Goal: Understand process/instructions: Learn how to perform a task or action

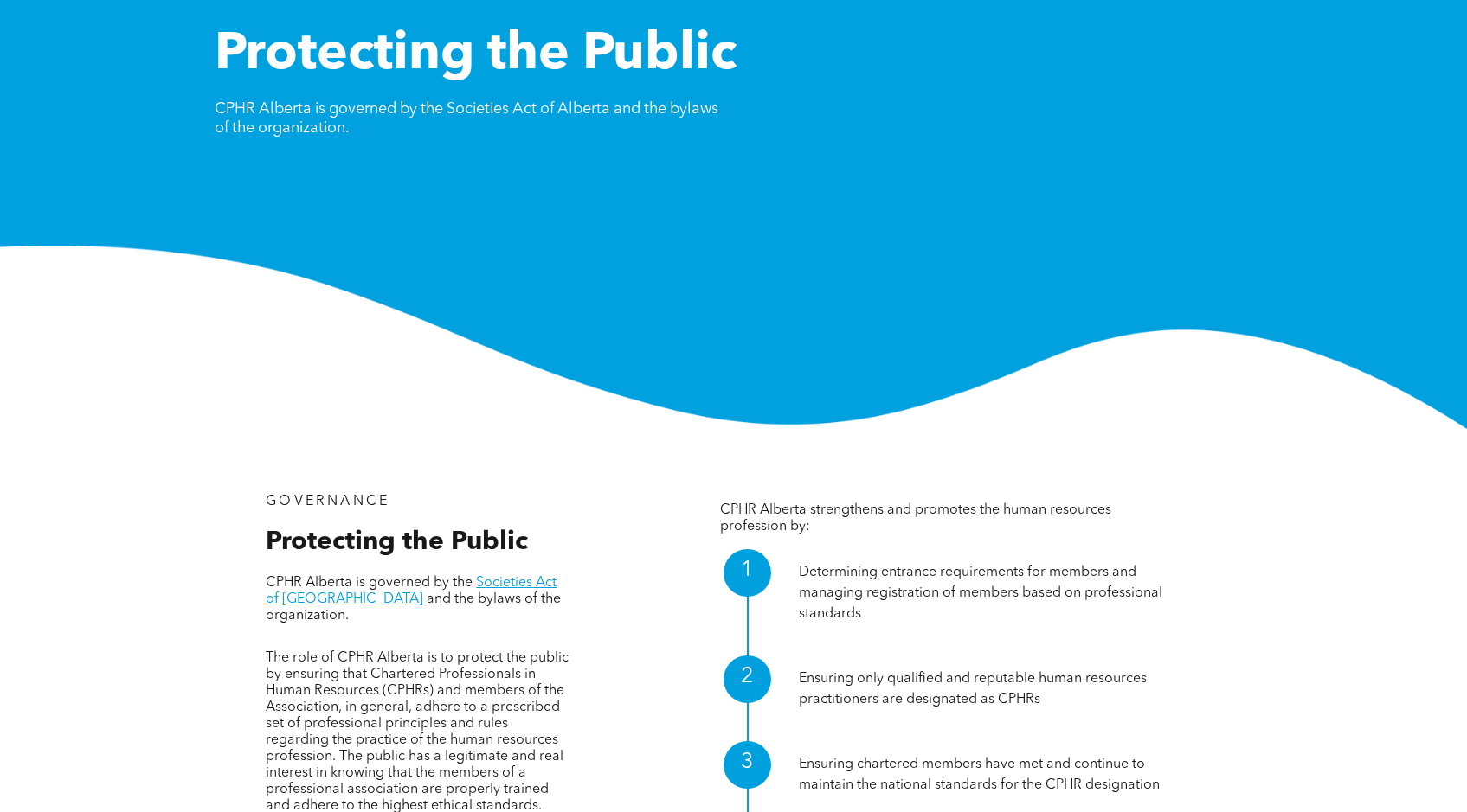
scroll to position [173, 0]
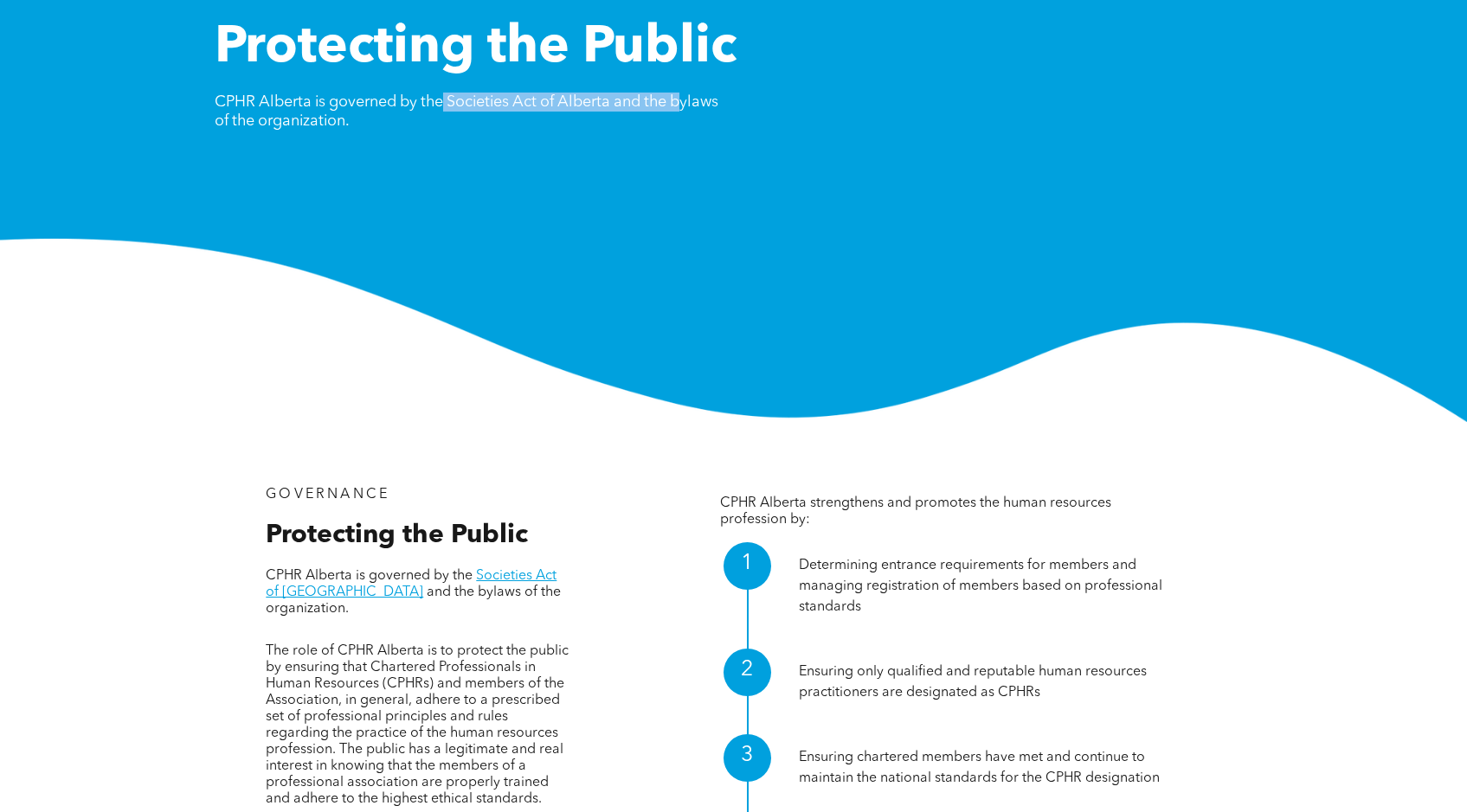
drag, startPoint x: 623, startPoint y: 97, endPoint x: 689, endPoint y: 99, distance: 66.0
click at [689, 99] on span "CPHR Alberta is governed by the Societies Act of Alberta and the bylaws of the …" at bounding box center [466, 112] width 503 height 35
drag, startPoint x: 317, startPoint y: 105, endPoint x: 624, endPoint y: 95, distance: 307.2
click at [624, 95] on span "CPHR Alberta is governed by the Societies Act of Alberta and the bylaws of the …" at bounding box center [466, 112] width 503 height 35
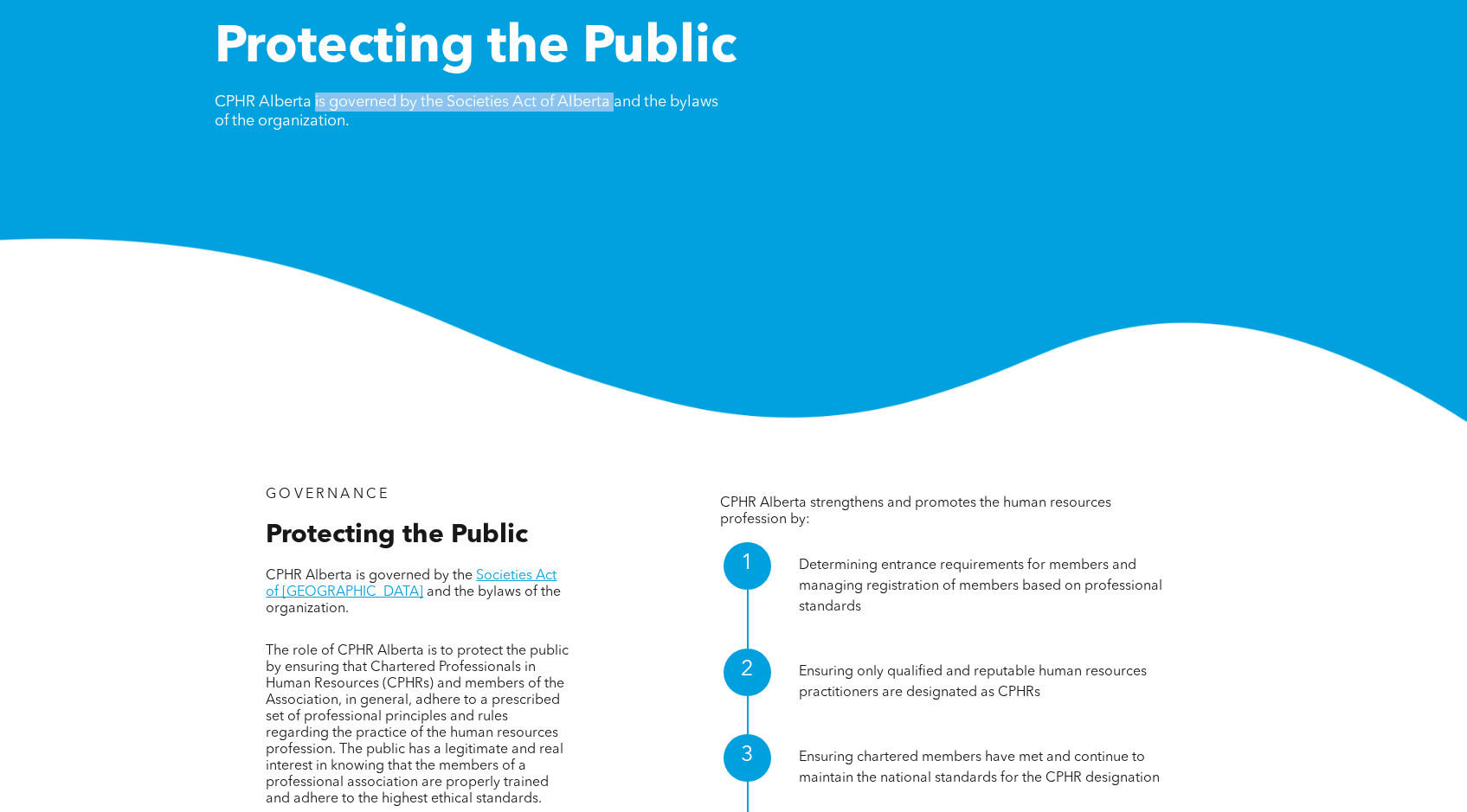
click at [624, 95] on span "CPHR Alberta is governed by the Societies Act of Alberta and the bylaws of the …" at bounding box center [466, 112] width 503 height 35
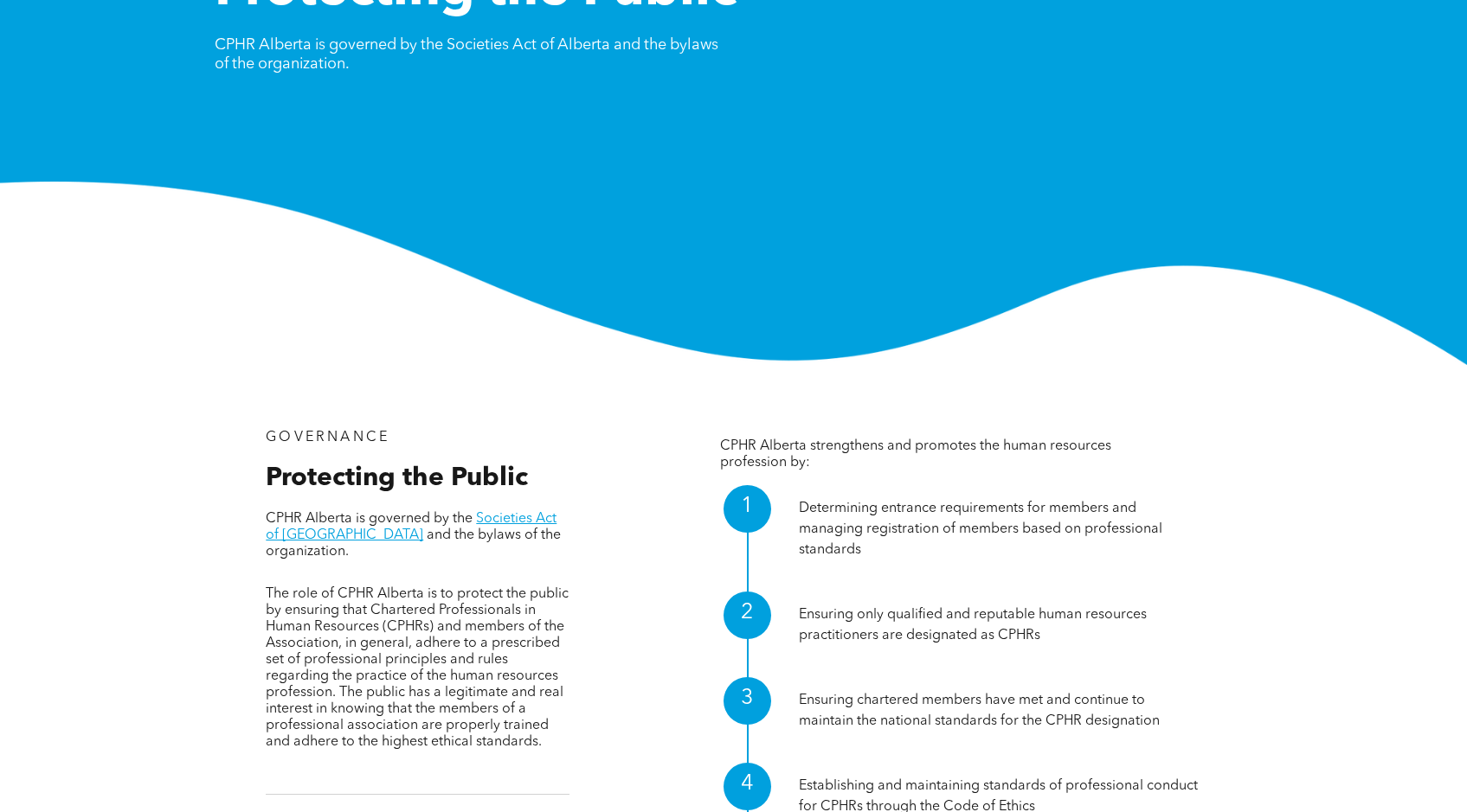
scroll to position [259, 0]
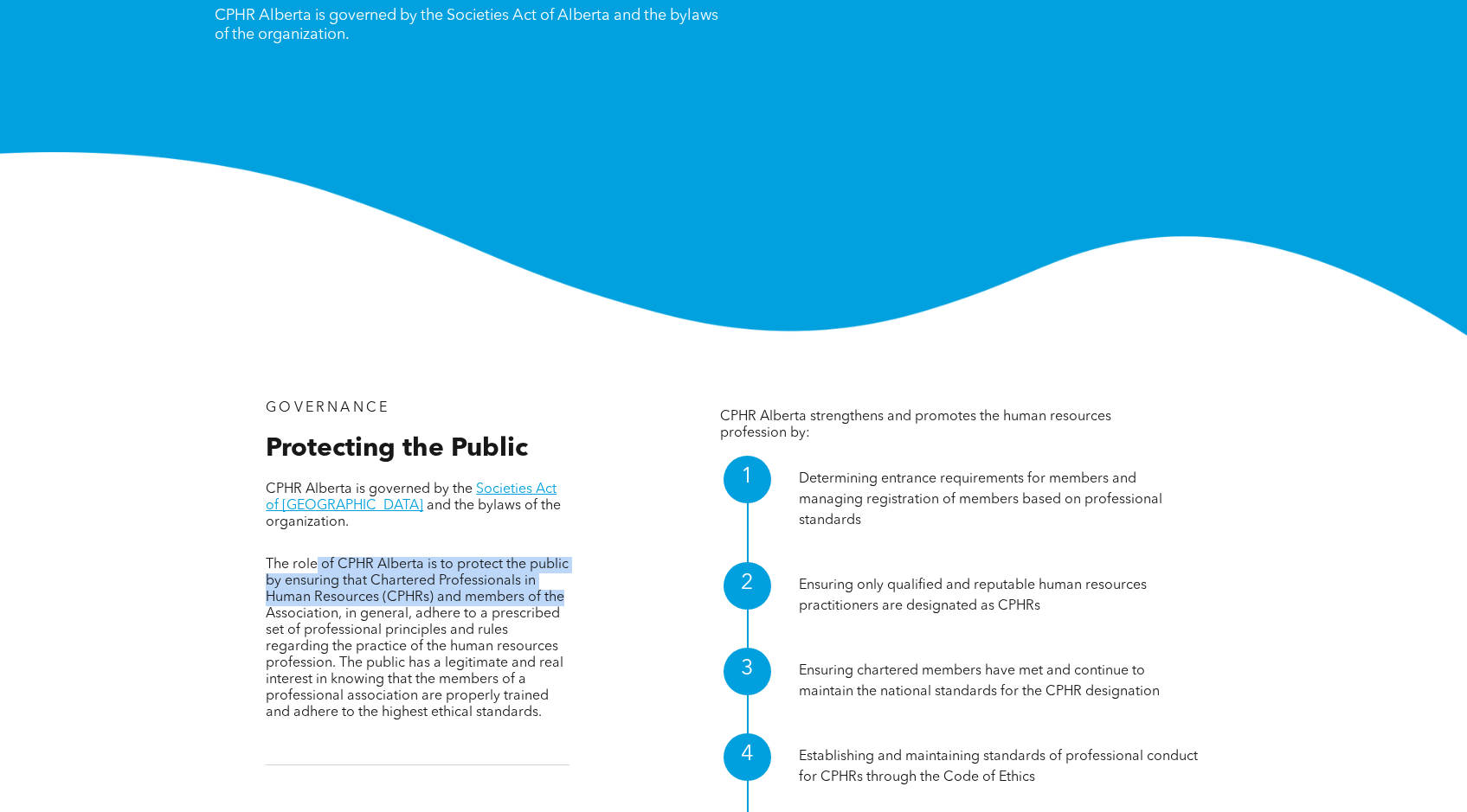
drag, startPoint x: 354, startPoint y: 549, endPoint x: 565, endPoint y: 577, distance: 212.8
click at [565, 577] on span "The role of CPHR Alberta is to protect the public by ensuring that Chartered Pr…" at bounding box center [417, 639] width 303 height 162
drag, startPoint x: 354, startPoint y: 554, endPoint x: 543, endPoint y: 588, distance: 192.0
click at [543, 588] on span "The role of CPHR Alberta is to protect the public by ensuring that Chartered Pr…" at bounding box center [417, 639] width 303 height 162
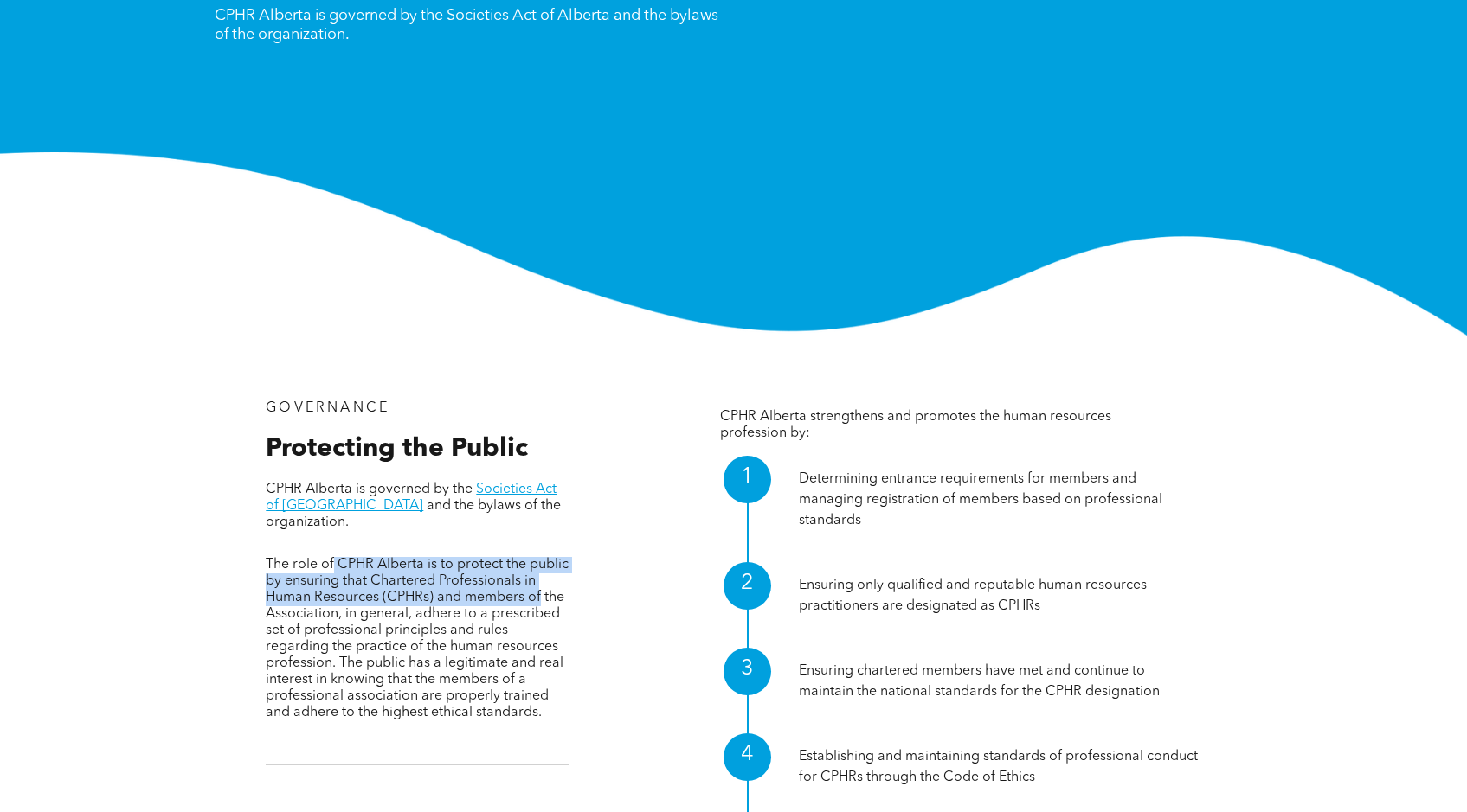
click at [543, 588] on span "The role of CPHR Alberta is to protect the public by ensuring that Chartered Pr…" at bounding box center [417, 639] width 303 height 162
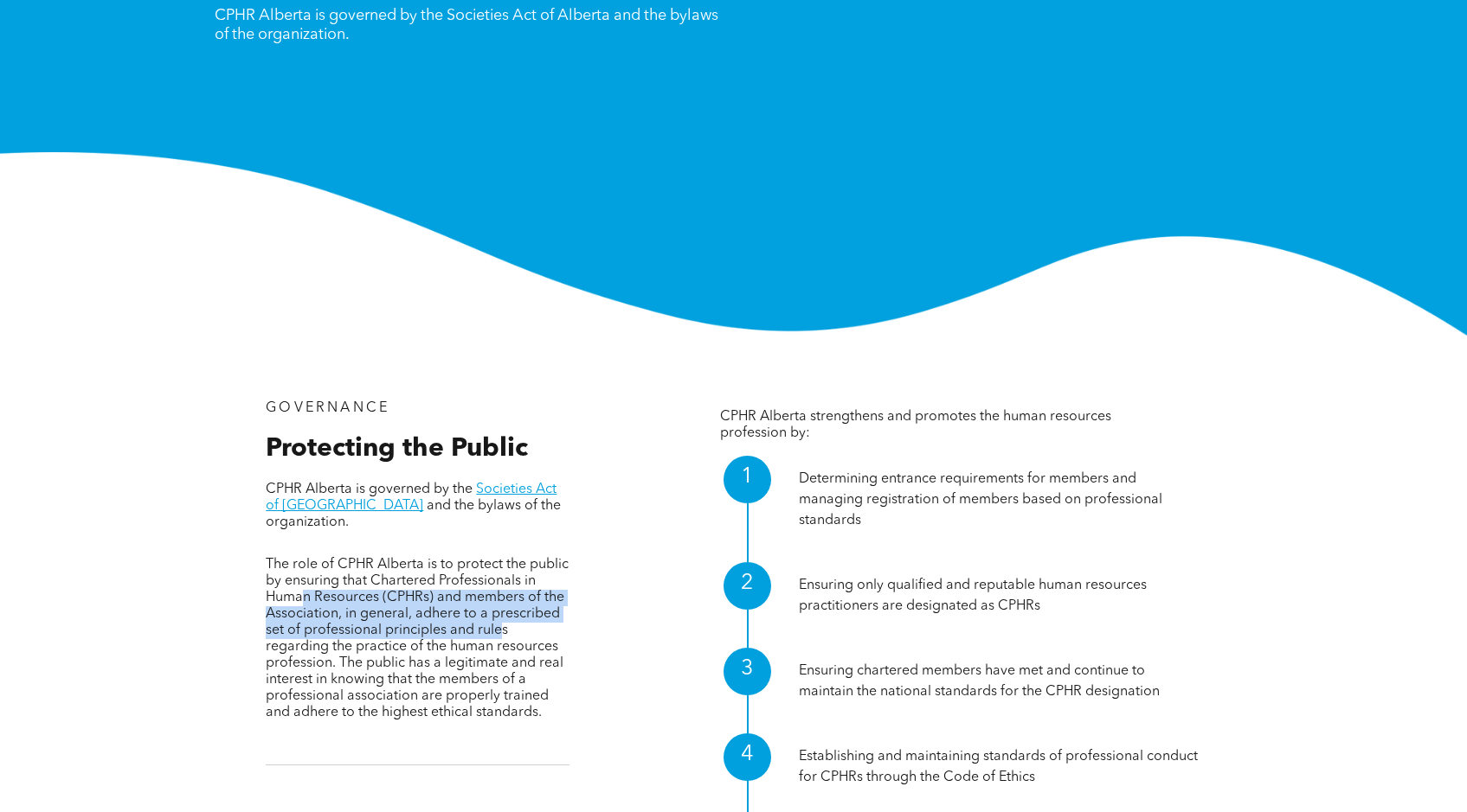
drag, startPoint x: 305, startPoint y: 576, endPoint x: 502, endPoint y: 618, distance: 201.4
click at [502, 618] on span "The role of CPHR Alberta is to protect the public by ensuring that Chartered Pr…" at bounding box center [417, 639] width 303 height 162
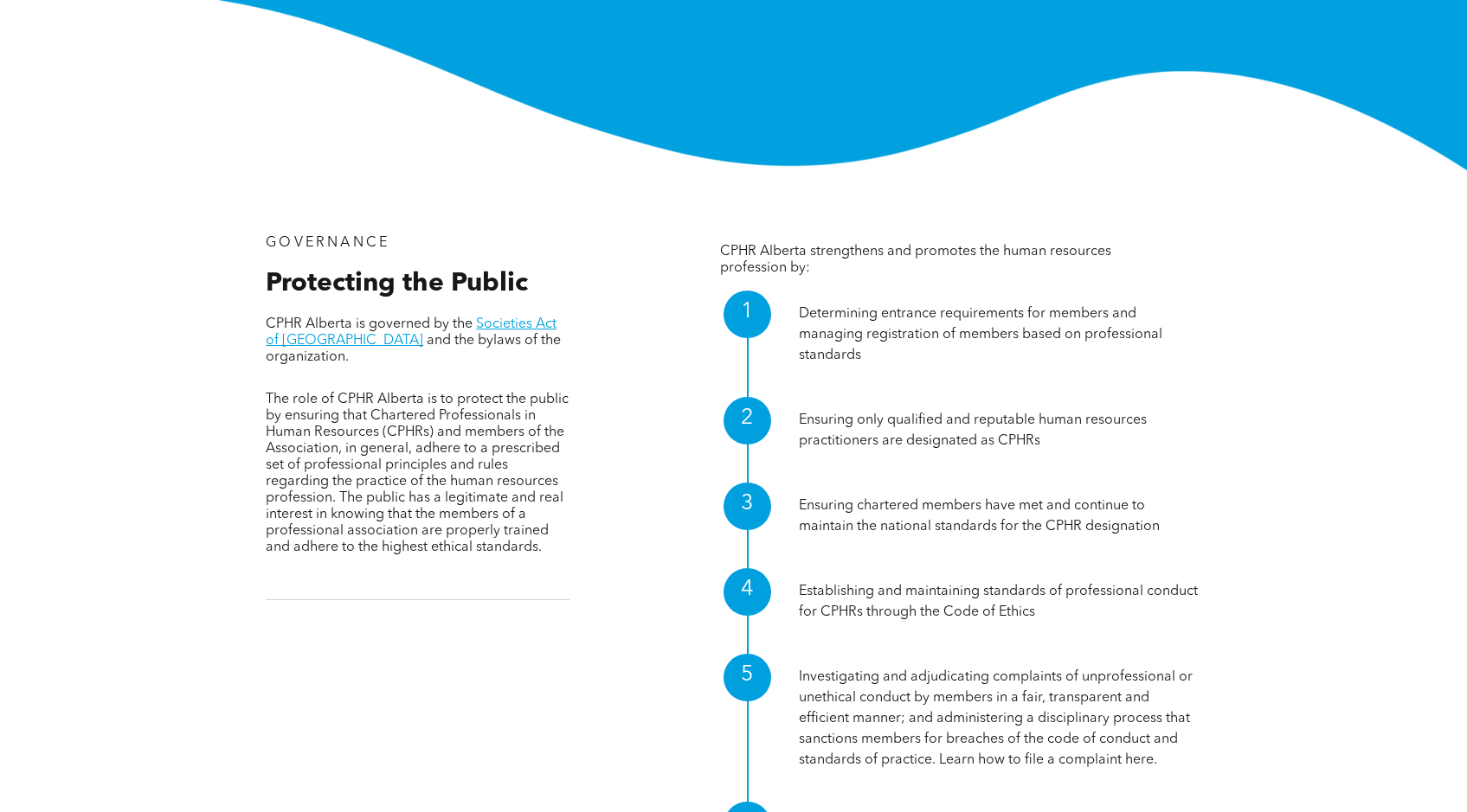
scroll to position [253, 0]
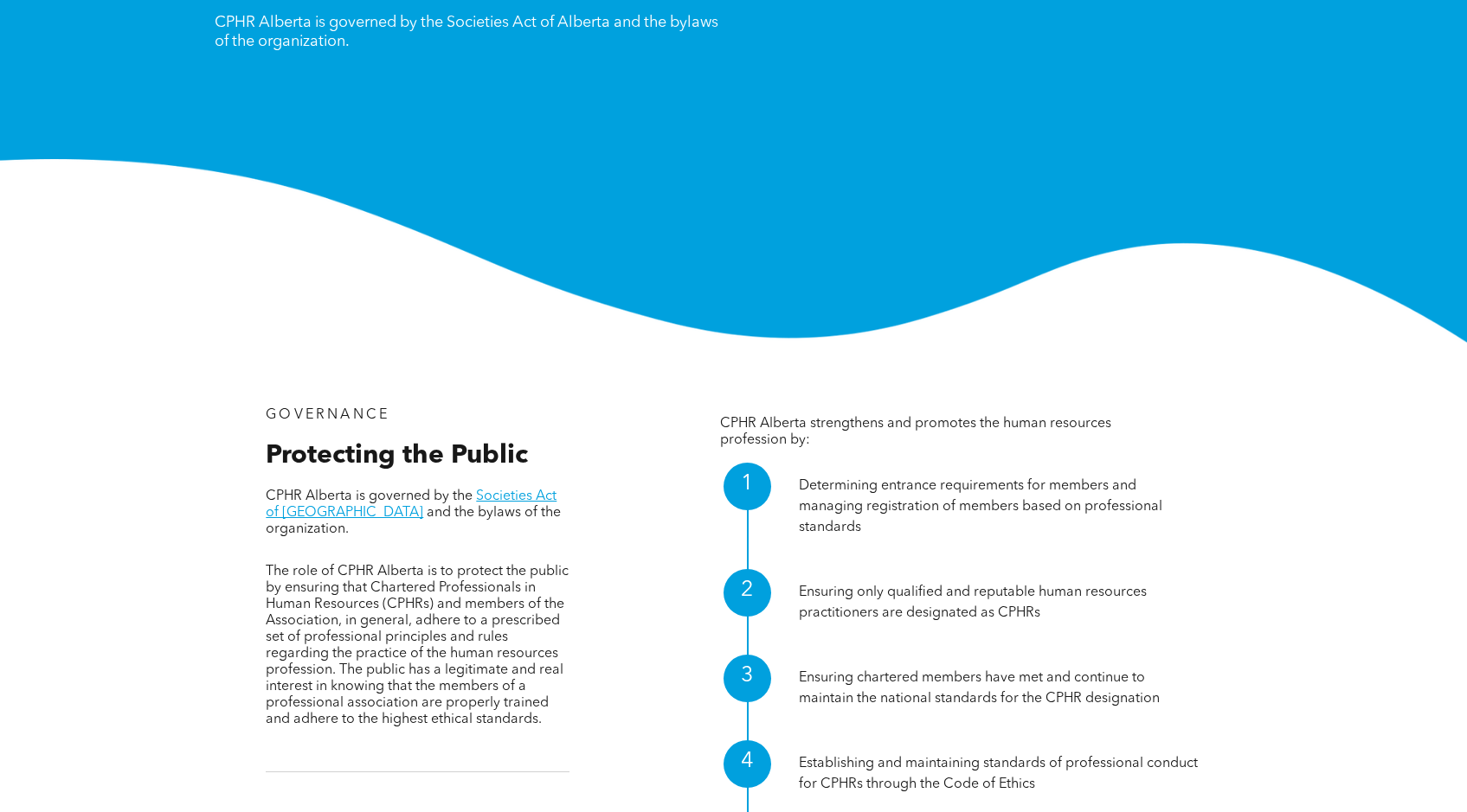
click at [878, 522] on p "Determining entrance requirements for members and managing registration of memb…" at bounding box center [999, 507] width 403 height 62
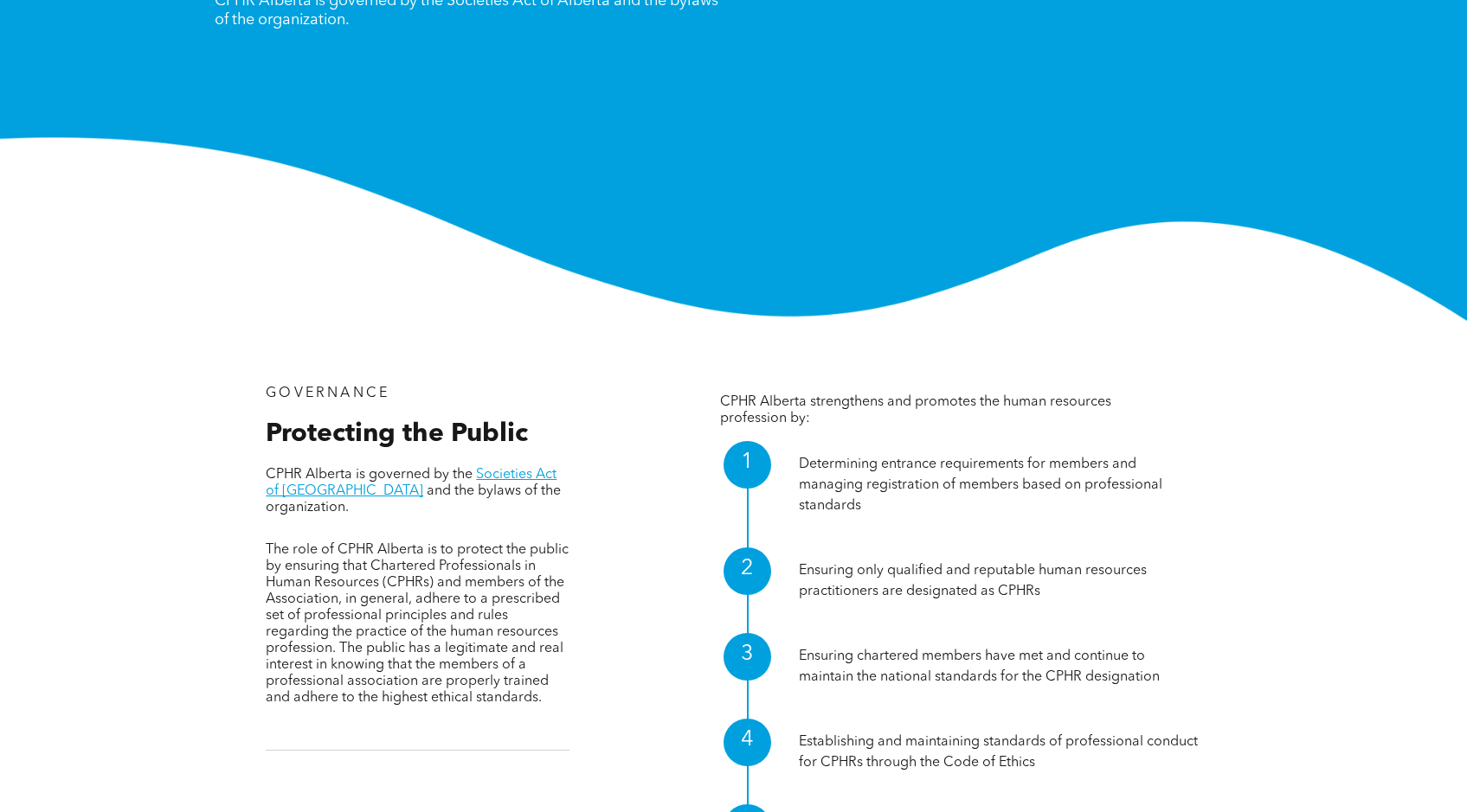
scroll to position [0, 0]
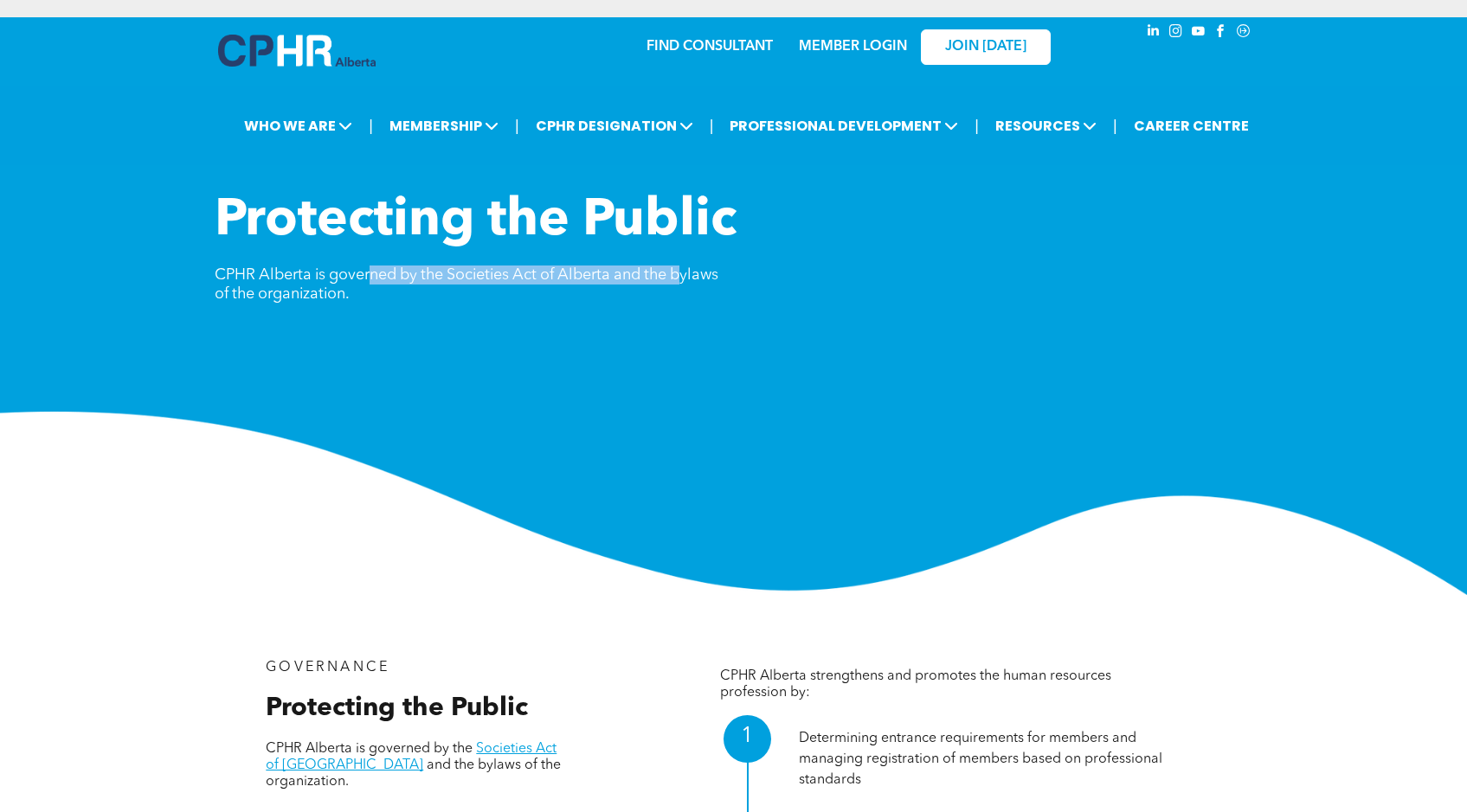
drag, startPoint x: 390, startPoint y: 273, endPoint x: 691, endPoint y: 273, distance: 301.0
click at [691, 273] on span "CPHR Alberta is governed by the Societies Act of Alberta and the bylaws of the …" at bounding box center [466, 285] width 503 height 35
click at [585, 305] on div "Protecting the Public CPHR Alberta is governed by the Societies Act of Alberta …" at bounding box center [734, 258] width 1039 height 135
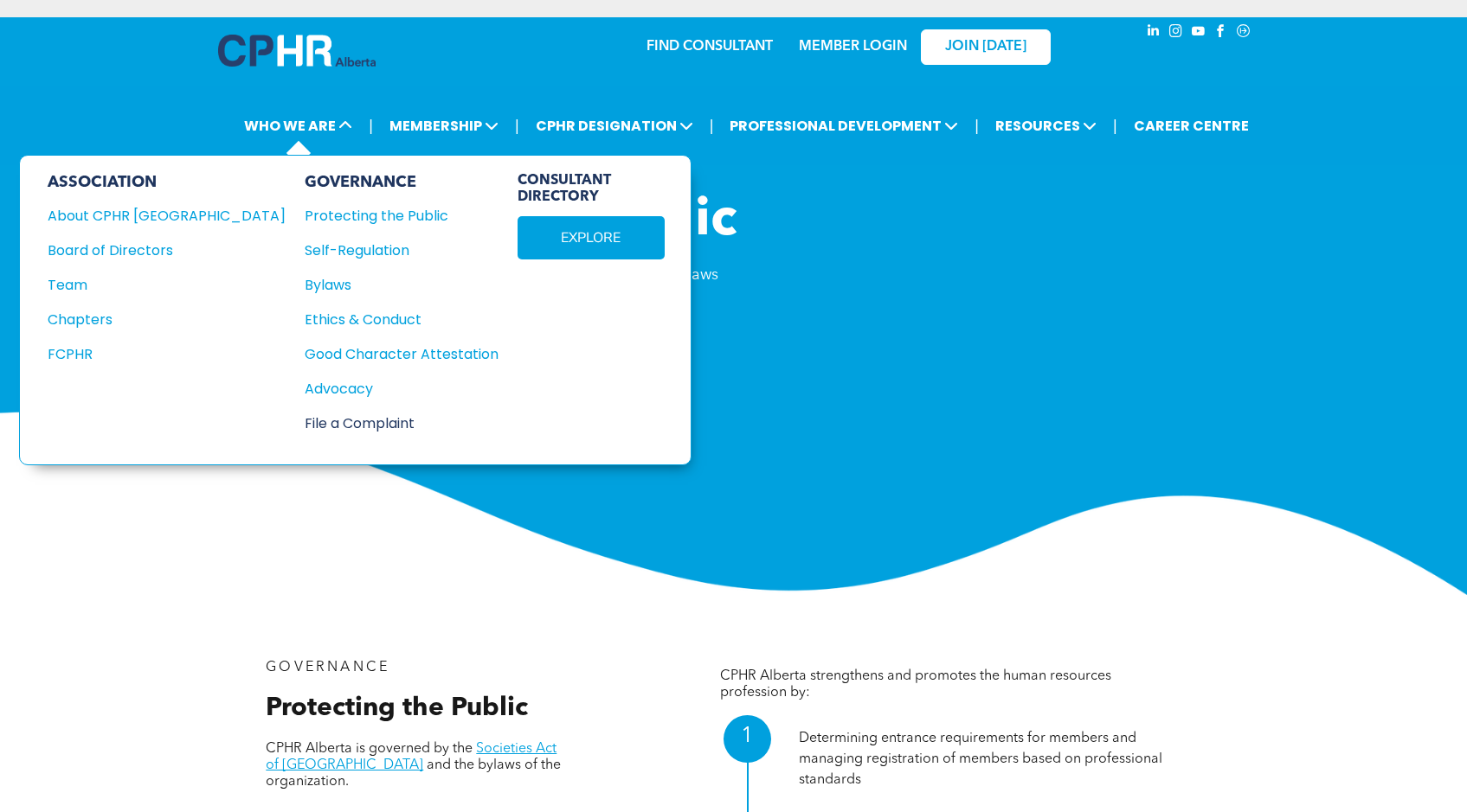
click at [304, 415] on div "File a Complaint" at bounding box center [392, 423] width 175 height 22
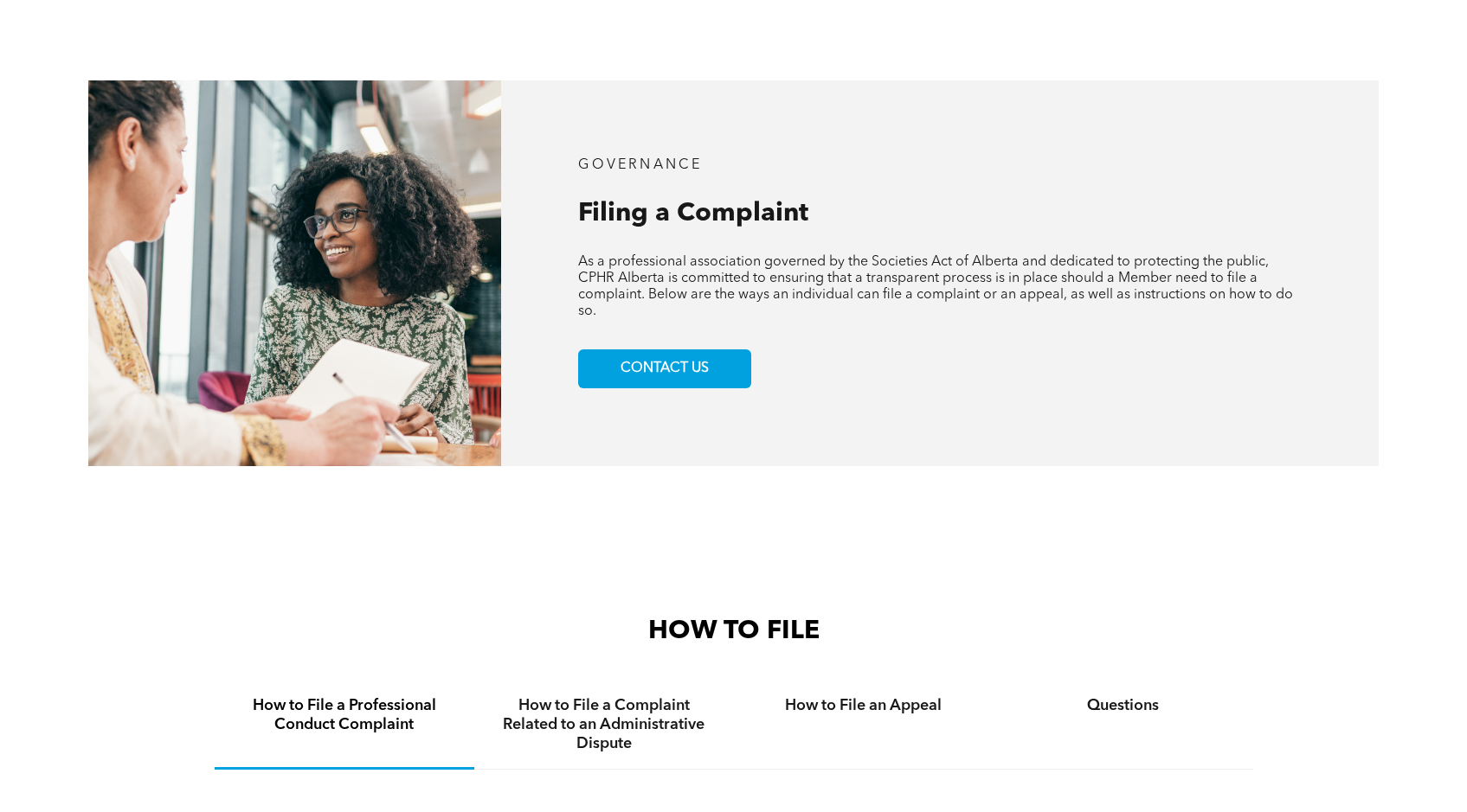
scroll to position [779, 0]
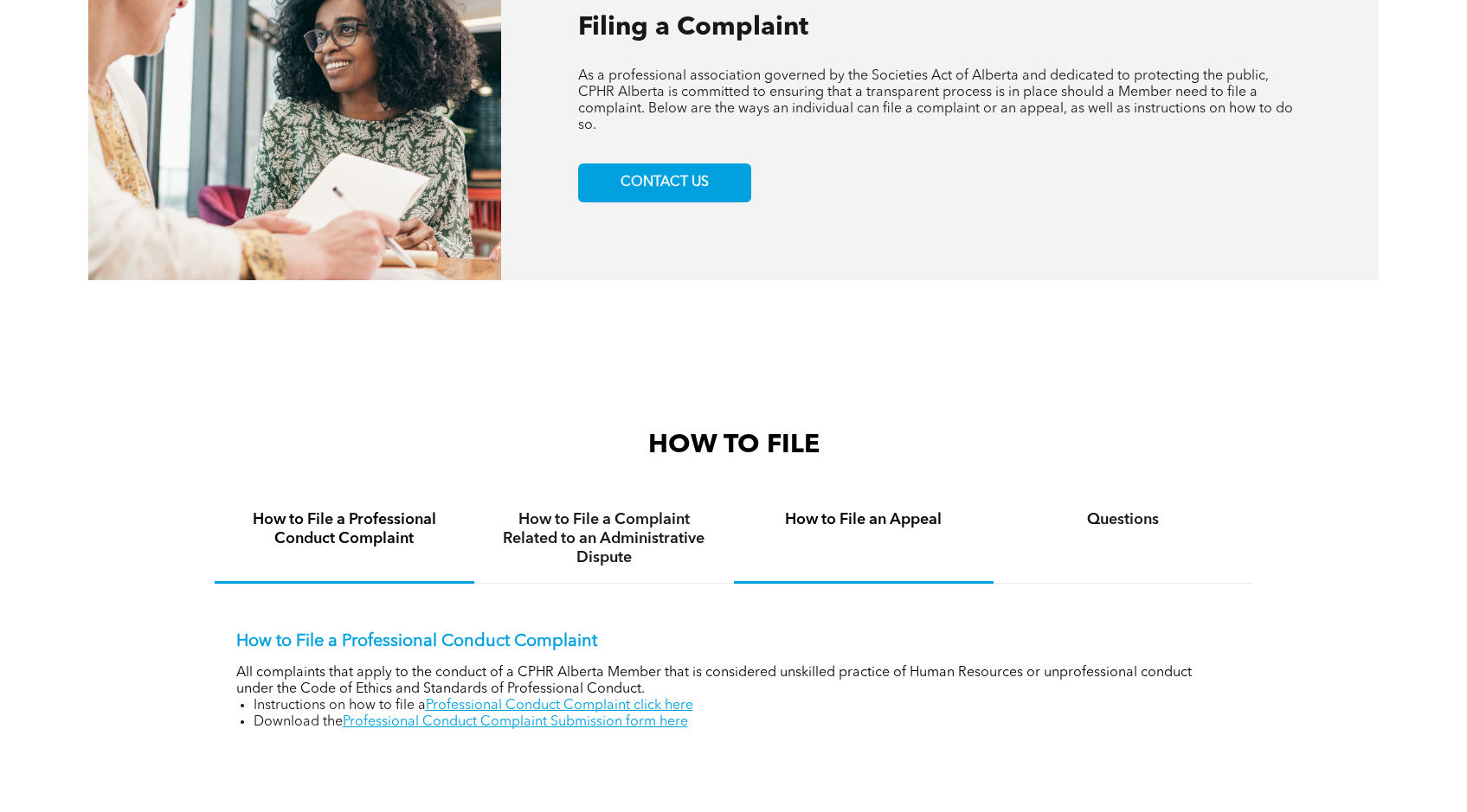
click at [921, 542] on div "How to File an Appeal" at bounding box center [864, 539] width 259 height 89
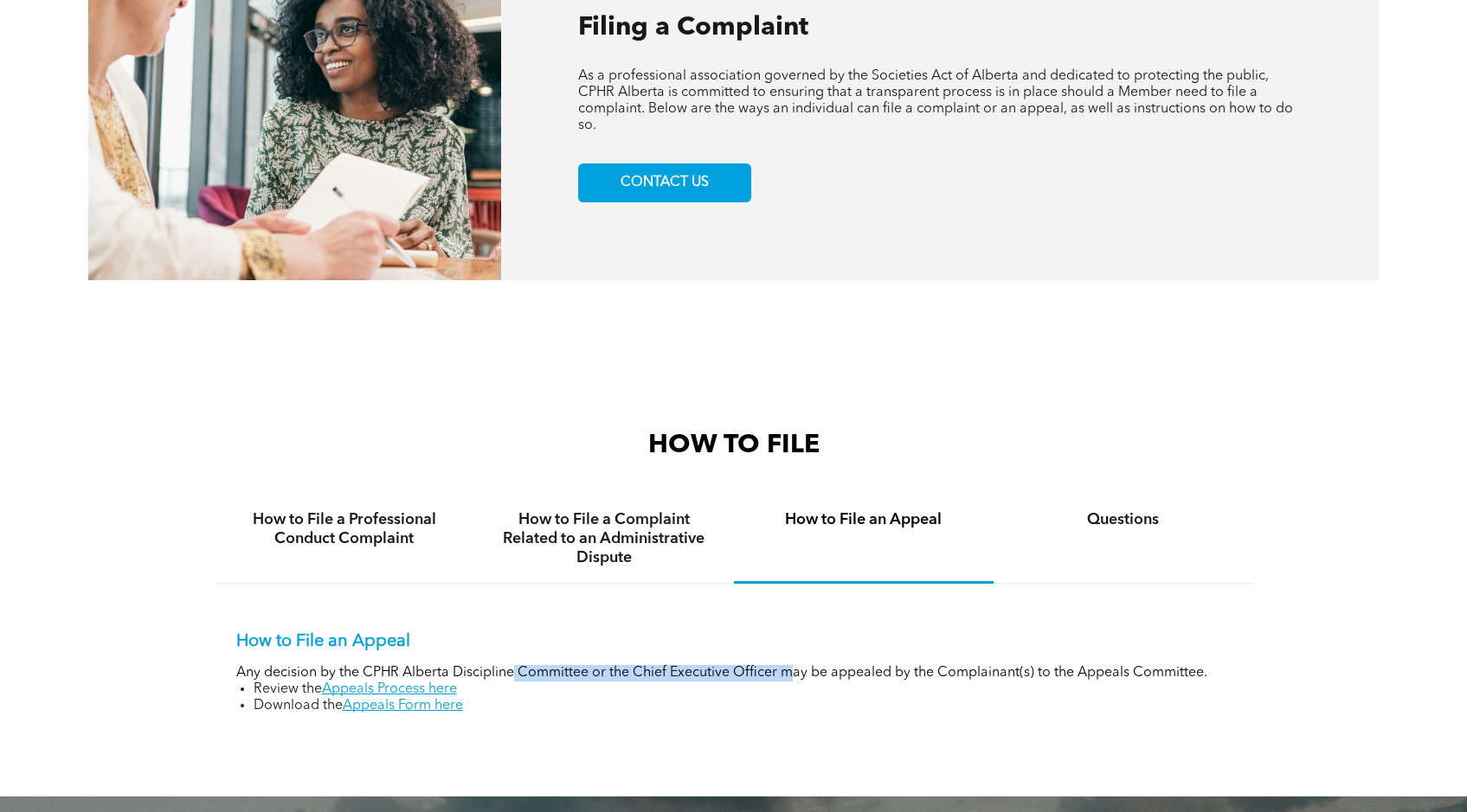
drag, startPoint x: 539, startPoint y: 672, endPoint x: 795, endPoint y: 680, distance: 256.1
click at [794, 680] on p "Any decision by the CPHR Alberta Discipline Committee or the Chief Executive Of…" at bounding box center [734, 674] width 996 height 16
click at [795, 680] on p "Any decision by the CPHR Alberta Discipline Committee or the Chief Executive Of…" at bounding box center [734, 674] width 996 height 16
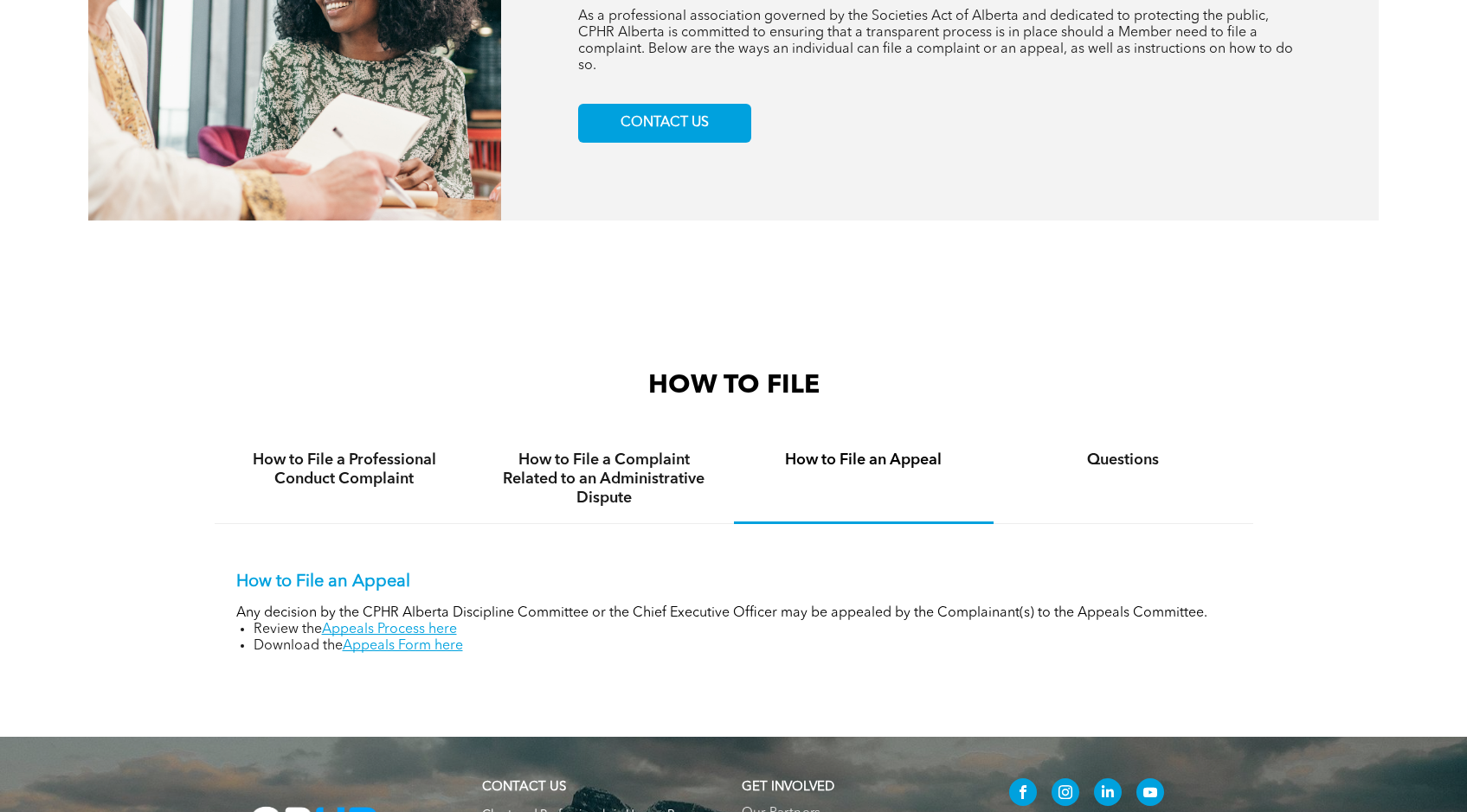
scroll to position [865, 0]
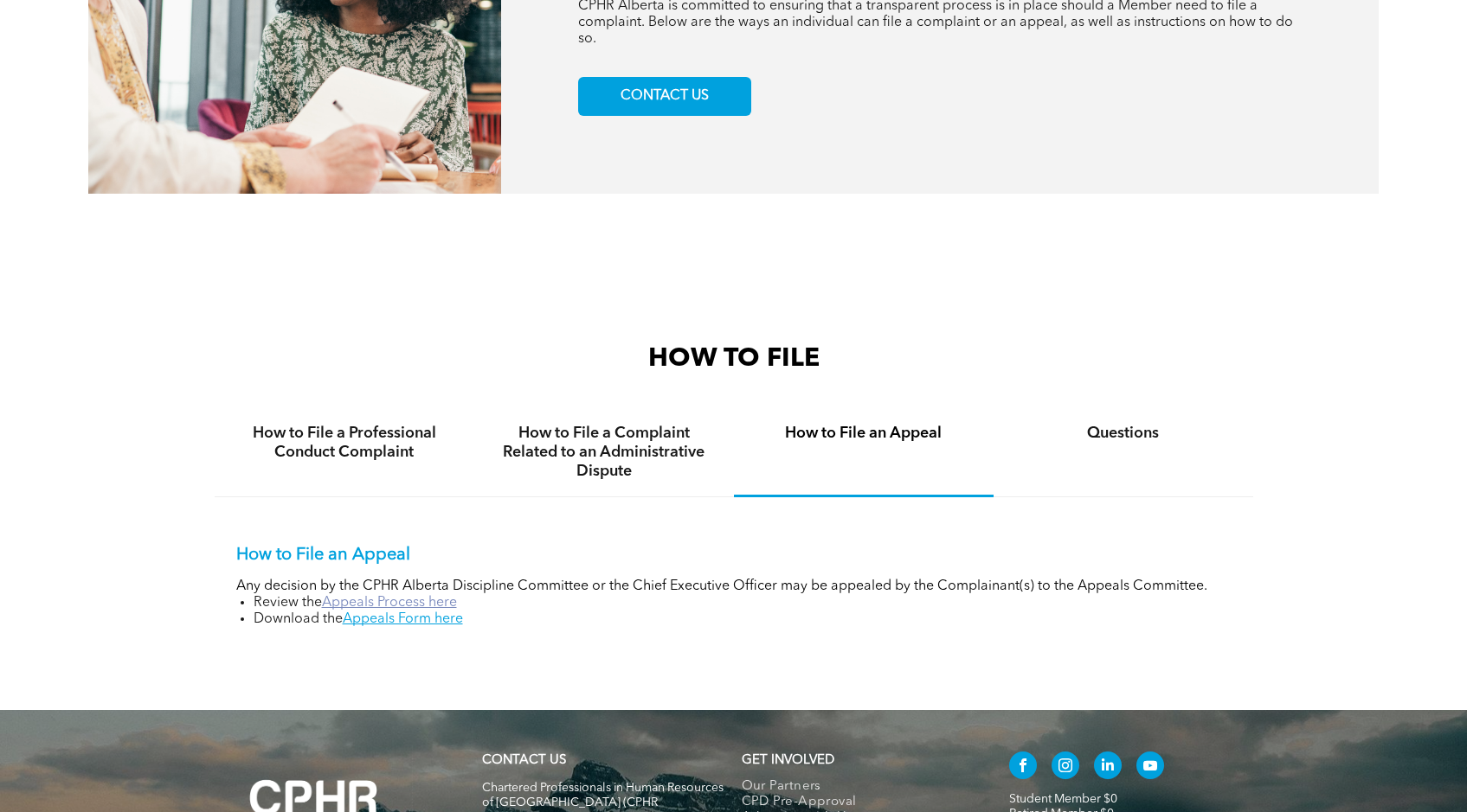
click at [382, 604] on link "Appeals Process here" at bounding box center [389, 602] width 135 height 14
